Goal: Information Seeking & Learning: Learn about a topic

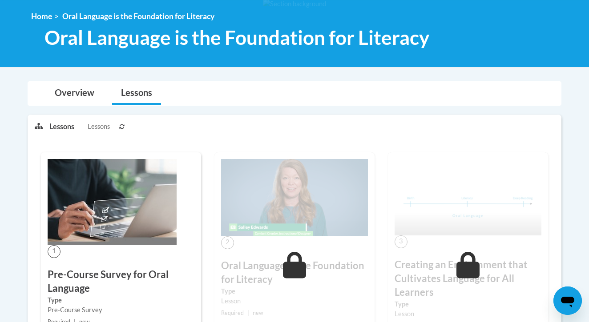
scroll to position [23, 0]
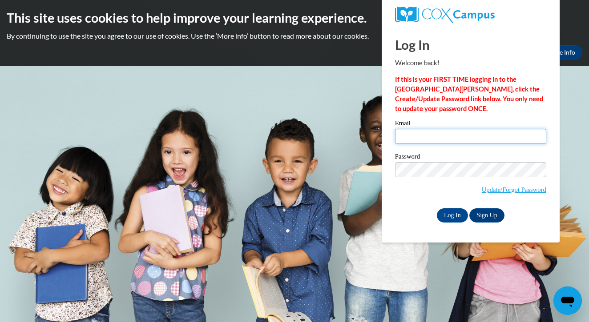
type input "[EMAIL_ADDRESS][DOMAIN_NAME]"
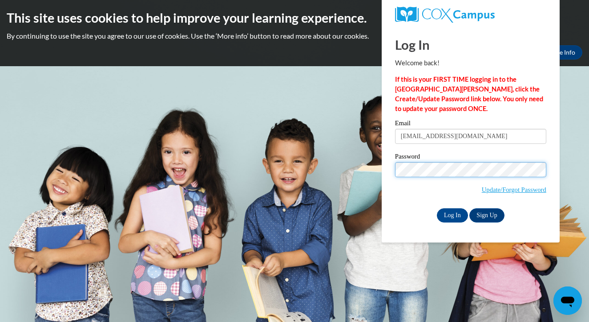
click at [451, 214] on input "Log In" at bounding box center [452, 216] width 31 height 14
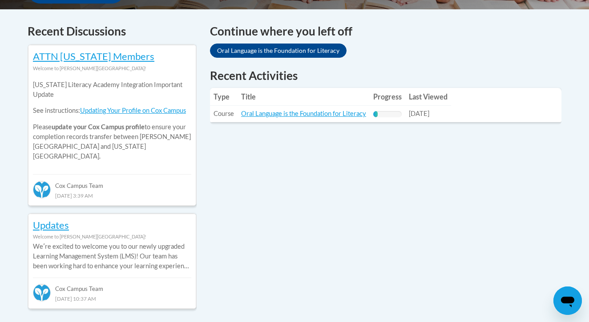
scroll to position [343, 0]
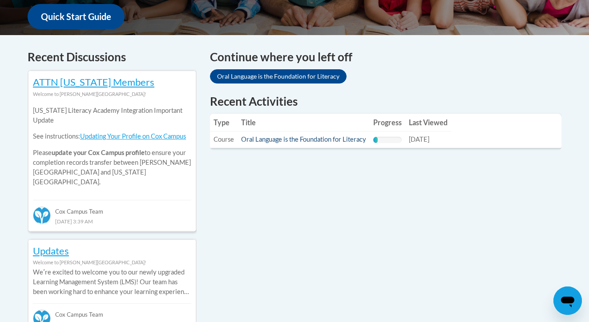
click at [342, 141] on link "Oral Language is the Foundation for Literacy" at bounding box center [303, 140] width 125 height 8
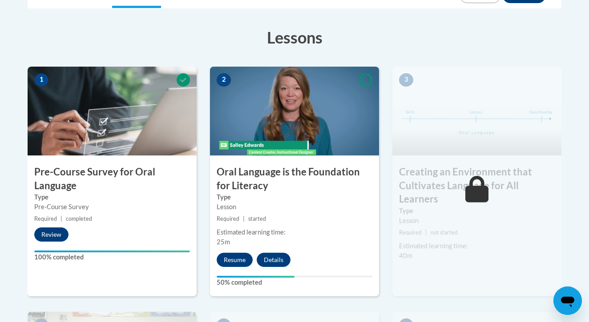
scroll to position [238, 0]
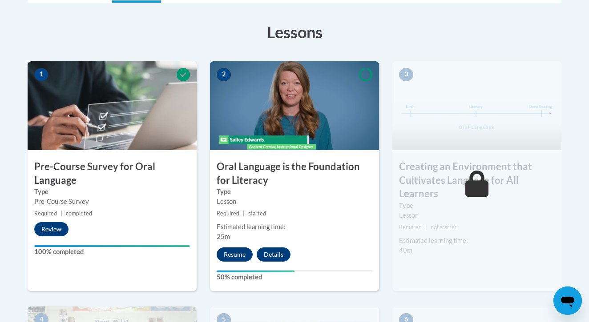
click at [239, 253] on button "Resume" at bounding box center [235, 255] width 36 height 14
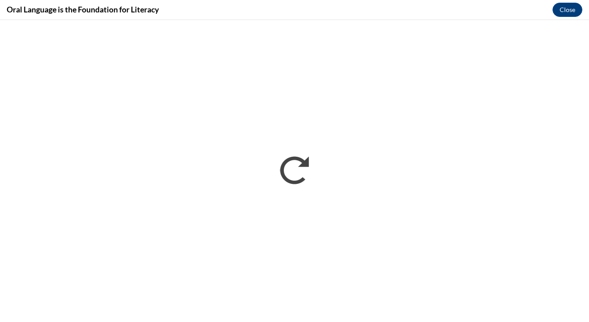
scroll to position [0, 0]
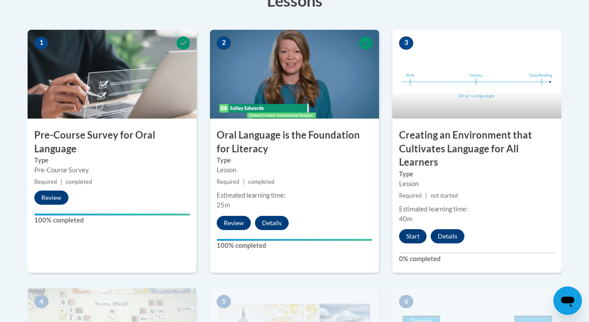
click at [413, 238] on button "Start" at bounding box center [413, 237] width 28 height 14
